Goal: Transaction & Acquisition: Subscribe to service/newsletter

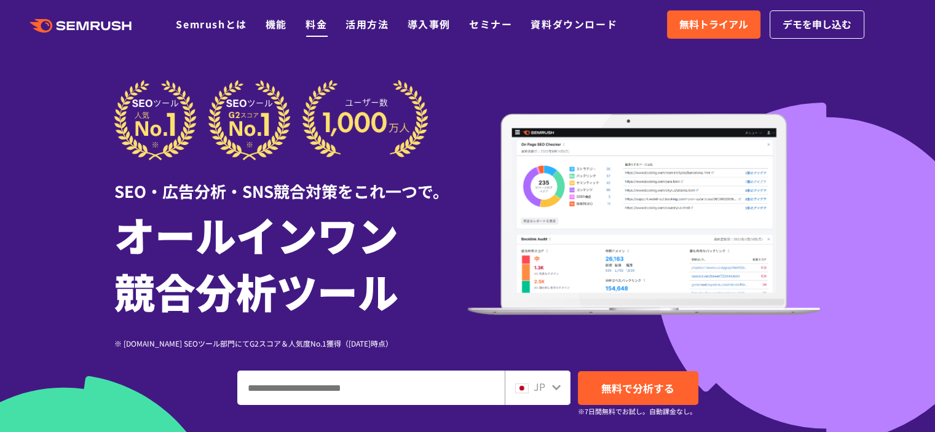
click at [314, 21] on link "料金" at bounding box center [316, 24] width 22 height 15
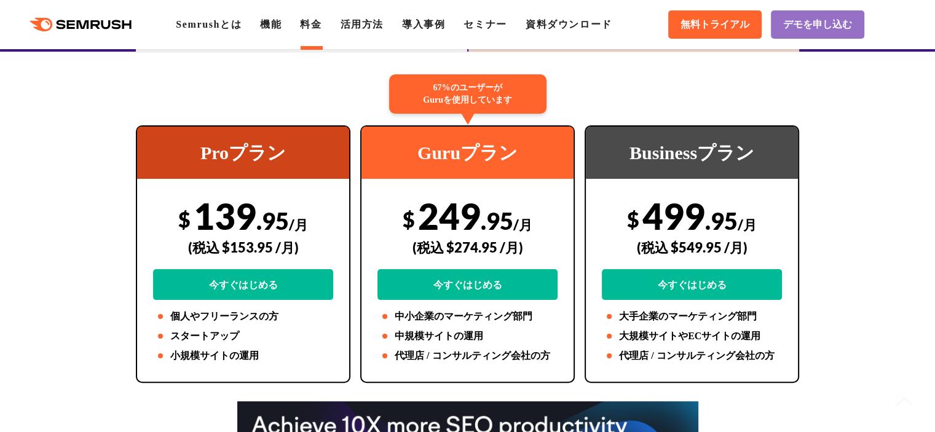
scroll to position [184, 0]
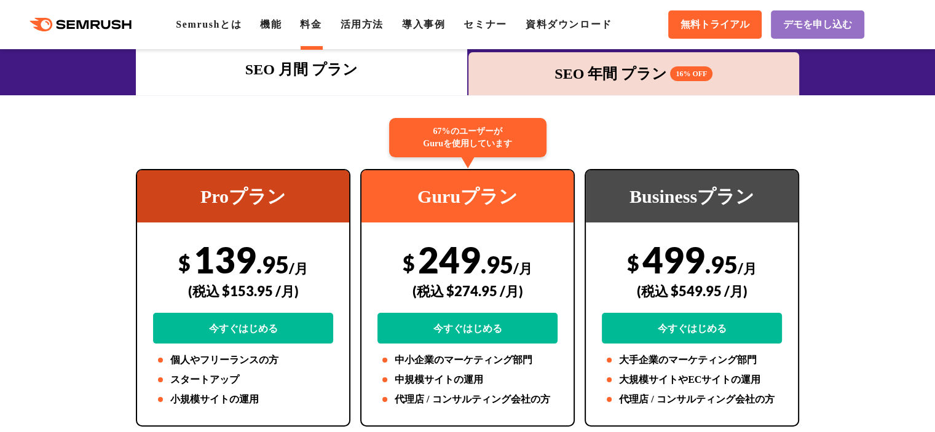
click at [620, 60] on div "SEO 年間 プラン 16% OFF" at bounding box center [633, 73] width 331 height 43
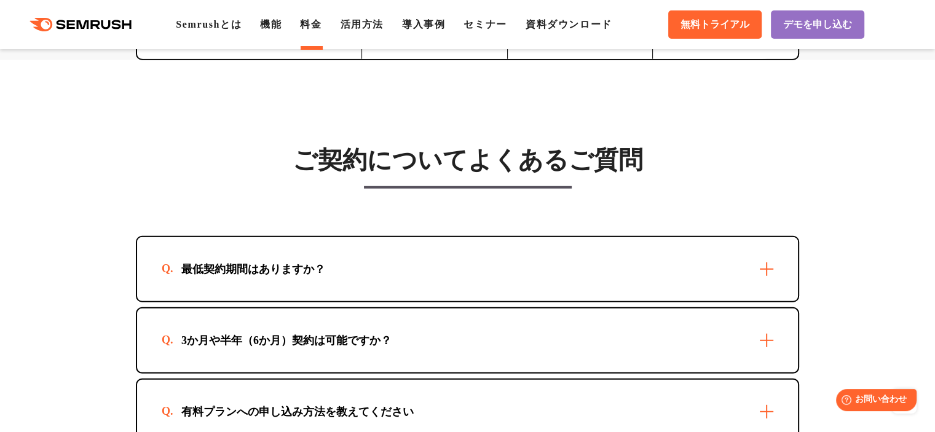
scroll to position [3319, 0]
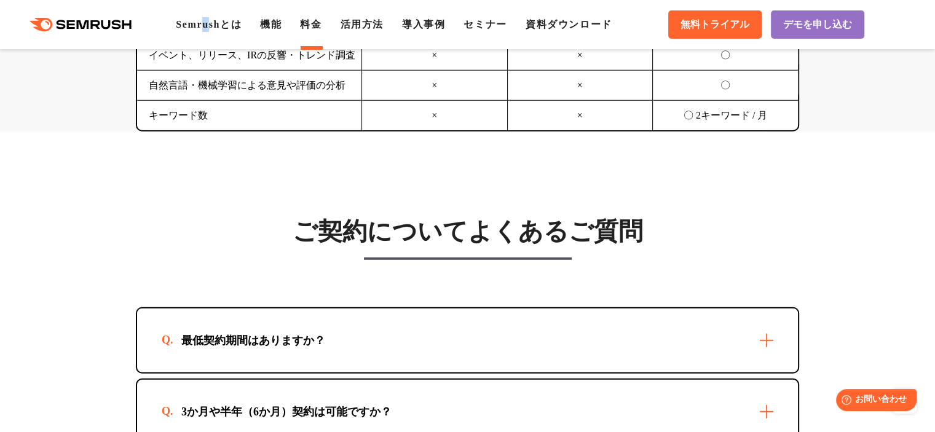
click at [210, 15] on div ".cls {fill: #FF642D;} .cls {fill: #FF642D;} Semrushとは 機能 料金 活用方法 導入事例 セミナー 資料ダウ…" at bounding box center [467, 24] width 935 height 37
click at [211, 19] on link "Semrushとは" at bounding box center [209, 24] width 66 height 10
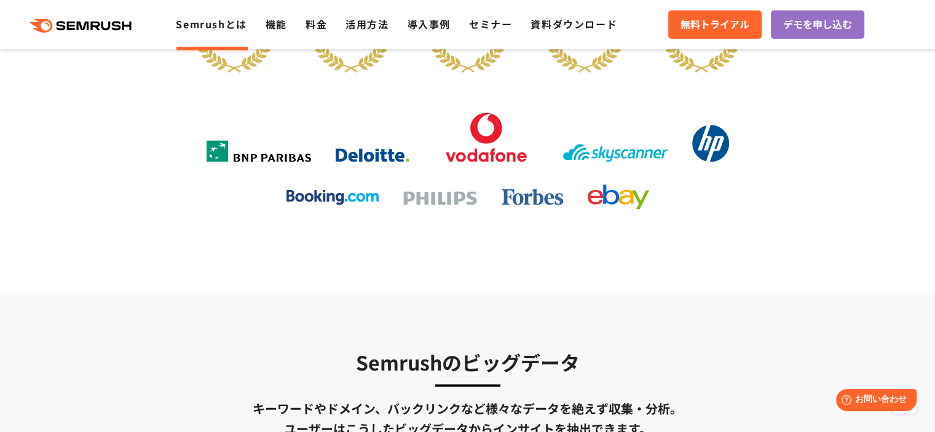
scroll to position [2028, 0]
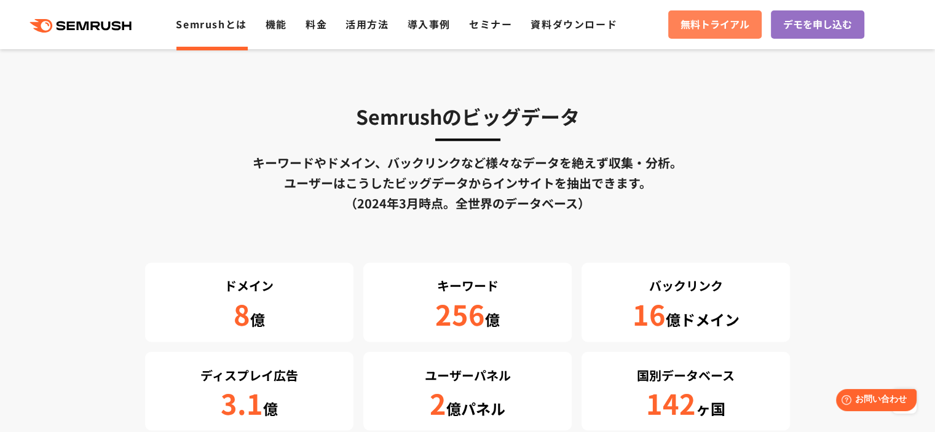
click at [701, 29] on span "無料トライアル" at bounding box center [714, 25] width 69 height 16
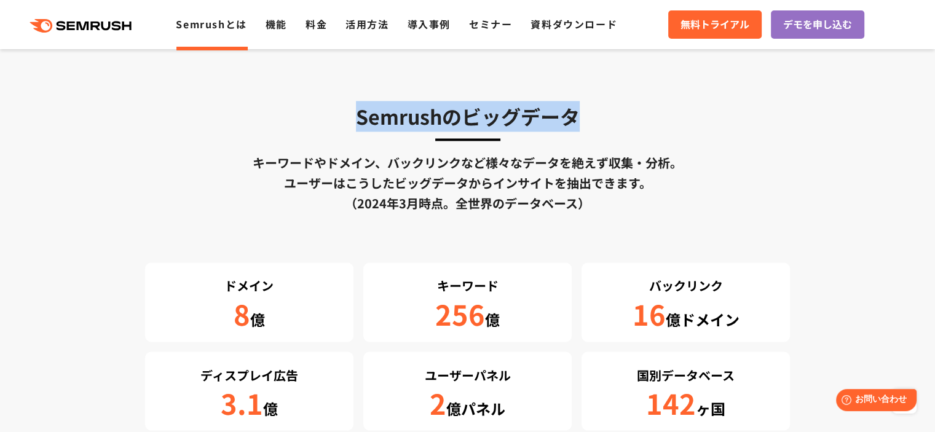
drag, startPoint x: 357, startPoint y: 115, endPoint x: 590, endPoint y: 114, distance: 233.6
click at [590, 114] on h3 "Semrushのビッグデータ" at bounding box center [467, 116] width 645 height 31
copy h3 "Semrushのビッグデータ"
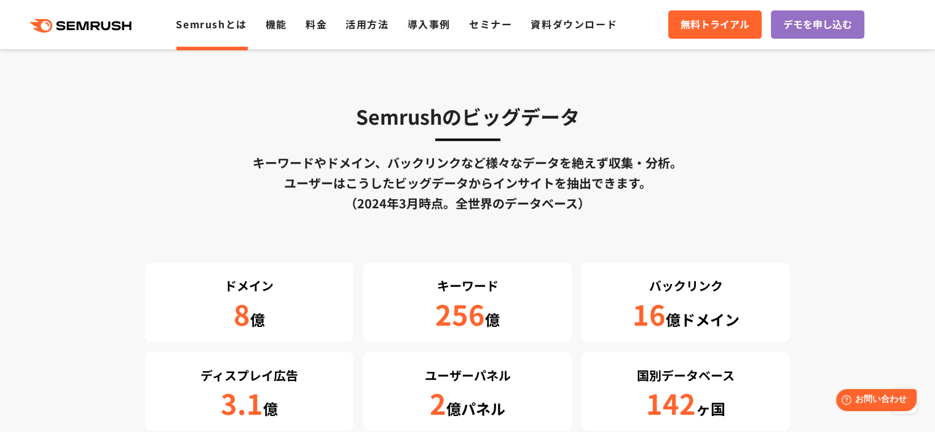
click at [516, 229] on div "Semrushのビッグデータ キーワードやドメイン、バックリンクなど様々なデータを絶えず収集・分析。 ユーザーはこうしたビッグデータからインサイトを抽出できま…" at bounding box center [467, 265] width 645 height 329
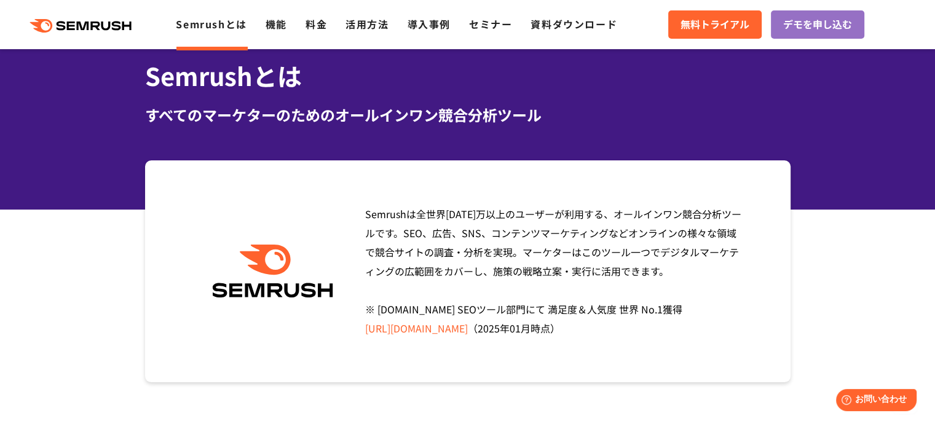
scroll to position [0, 0]
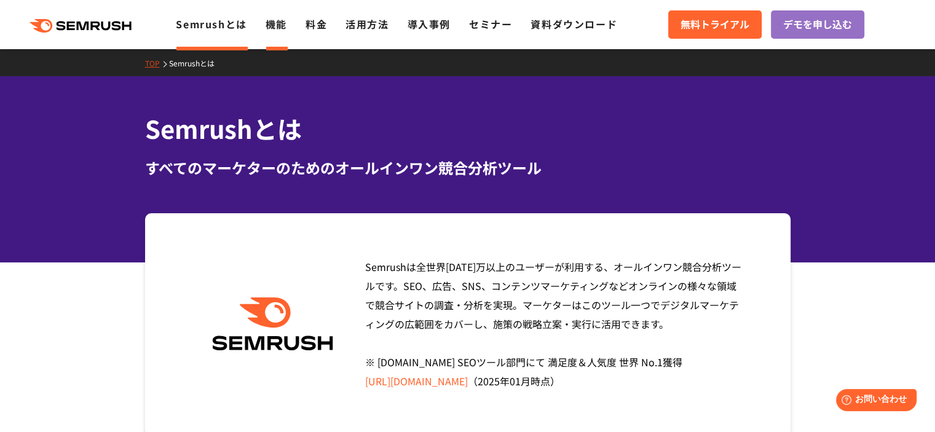
click at [280, 23] on link "機能" at bounding box center [277, 24] width 22 height 15
